Goal: Transaction & Acquisition: Subscribe to service/newsletter

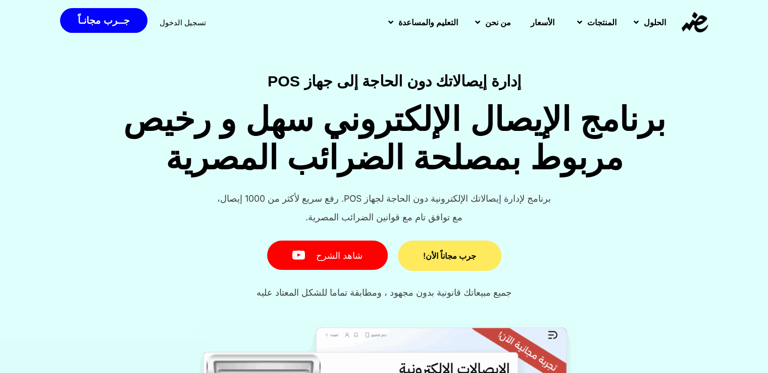
click at [424, 260] on link "جرب مجاناً الأن!" at bounding box center [449, 255] width 103 height 30
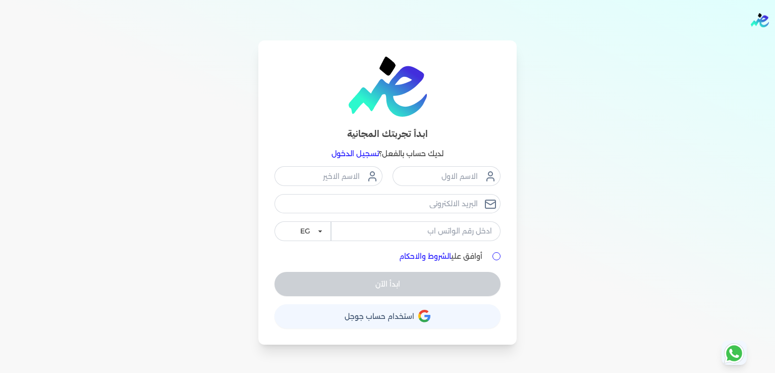
click at [424, 311] on icon "button" at bounding box center [424, 311] width 10 height 5
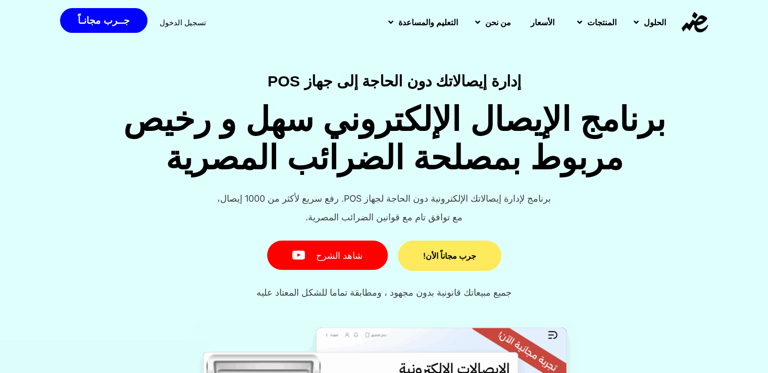
click at [450, 249] on link "جرب مجاناً الأن!" at bounding box center [449, 255] width 103 height 30
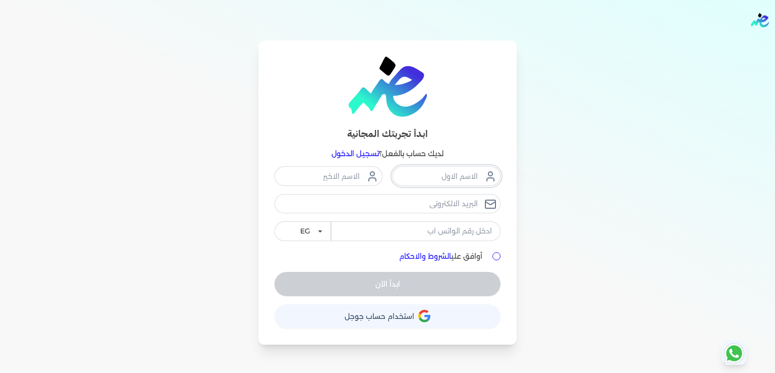
click at [450, 180] on input "text" at bounding box center [447, 175] width 108 height 19
click at [441, 201] on div "EG KSA" at bounding box center [388, 203] width 226 height 74
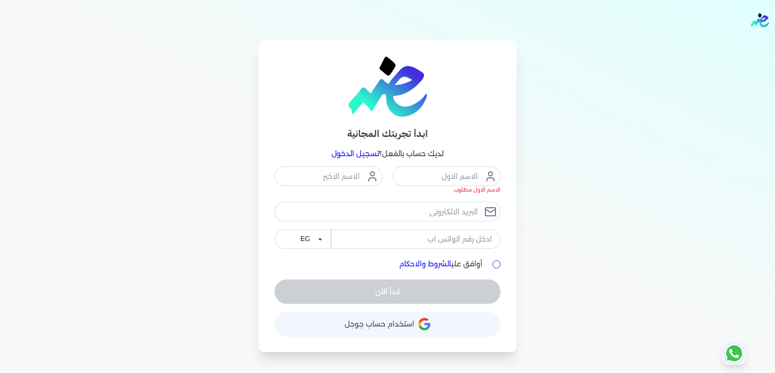
click at [303, 261] on div "الاسم الاول مطلوب EG KSA أوافق علي الشروط والاحكام ابدأ الآن" at bounding box center [388, 234] width 226 height 137
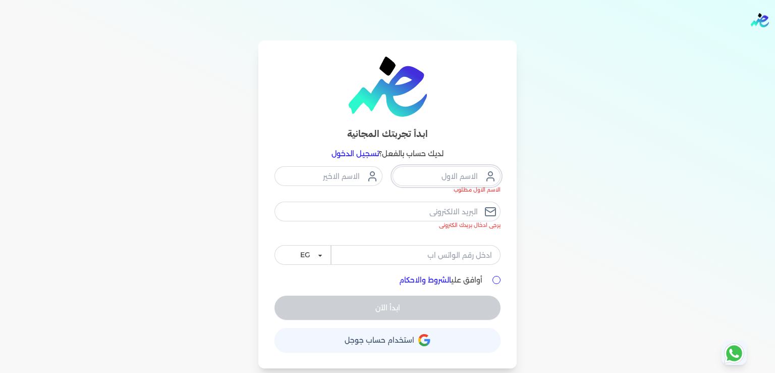
click at [477, 176] on input "text" at bounding box center [447, 175] width 108 height 19
click at [384, 340] on span "استخدام حساب جوجل" at bounding box center [380, 339] width 70 height 7
